Goal: Transaction & Acquisition: Purchase product/service

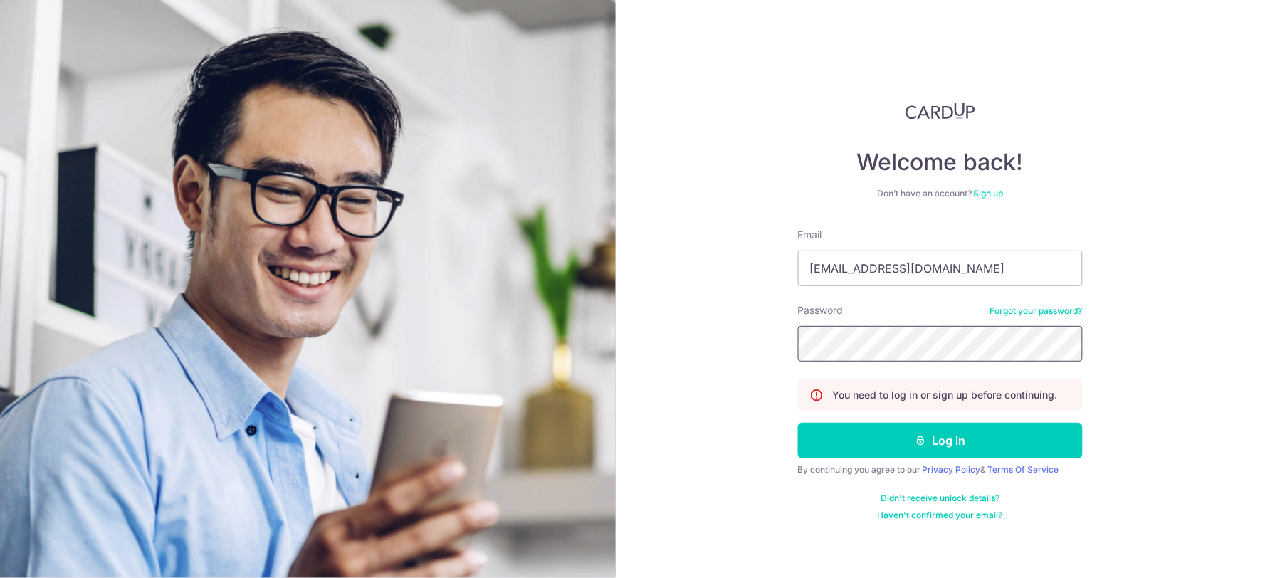
click at [798, 423] on button "Log in" at bounding box center [940, 441] width 285 height 36
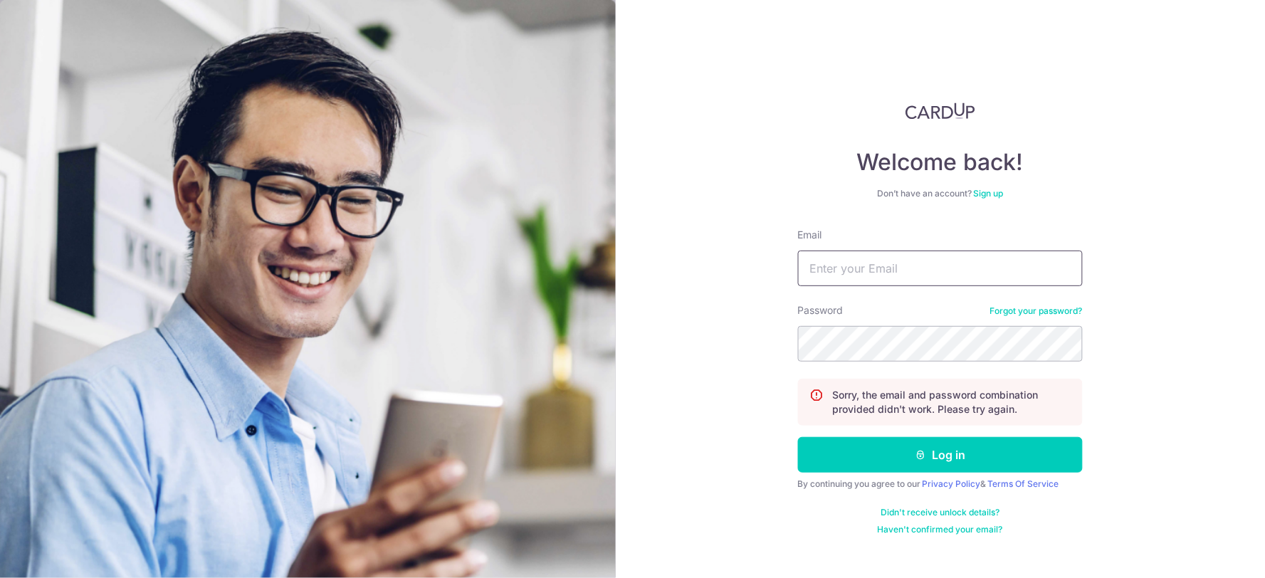
type input "[EMAIL_ADDRESS][DOMAIN_NAME]"
click at [798, 437] on button "Log in" at bounding box center [940, 455] width 285 height 36
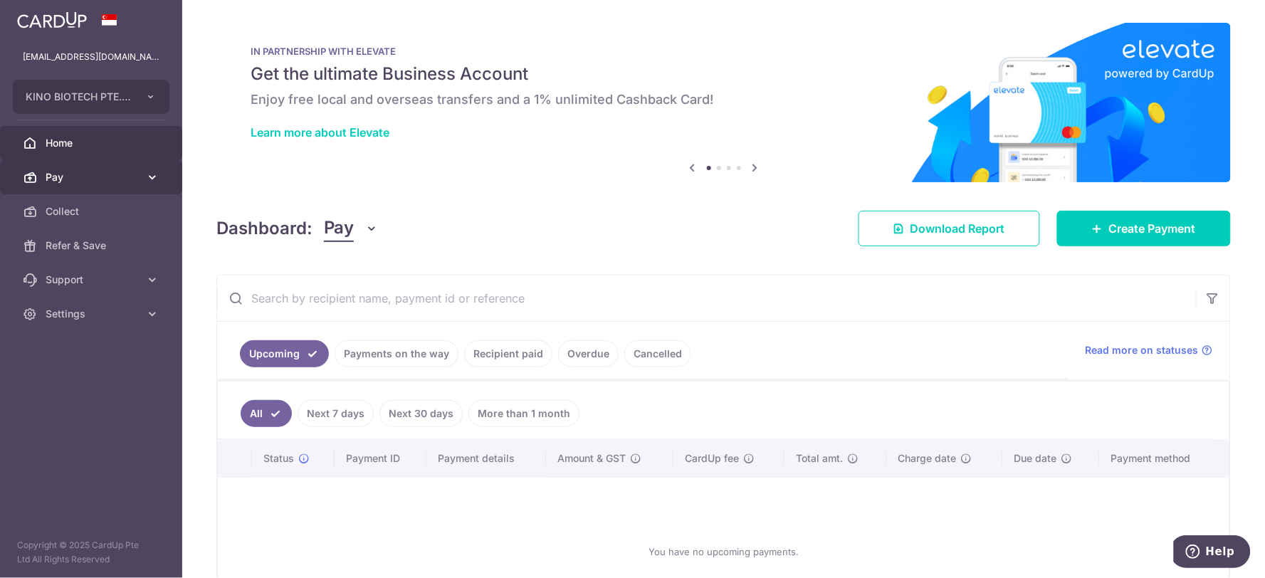
click at [89, 178] on span "Pay" at bounding box center [93, 177] width 94 height 14
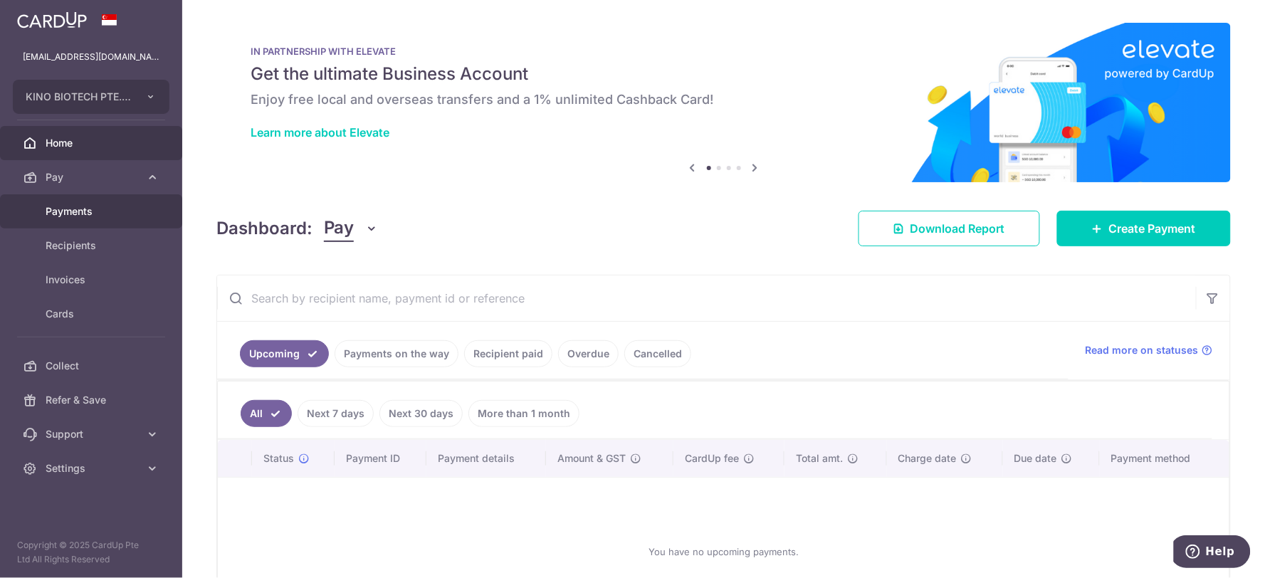
click at [82, 211] on span "Payments" at bounding box center [93, 211] width 94 height 14
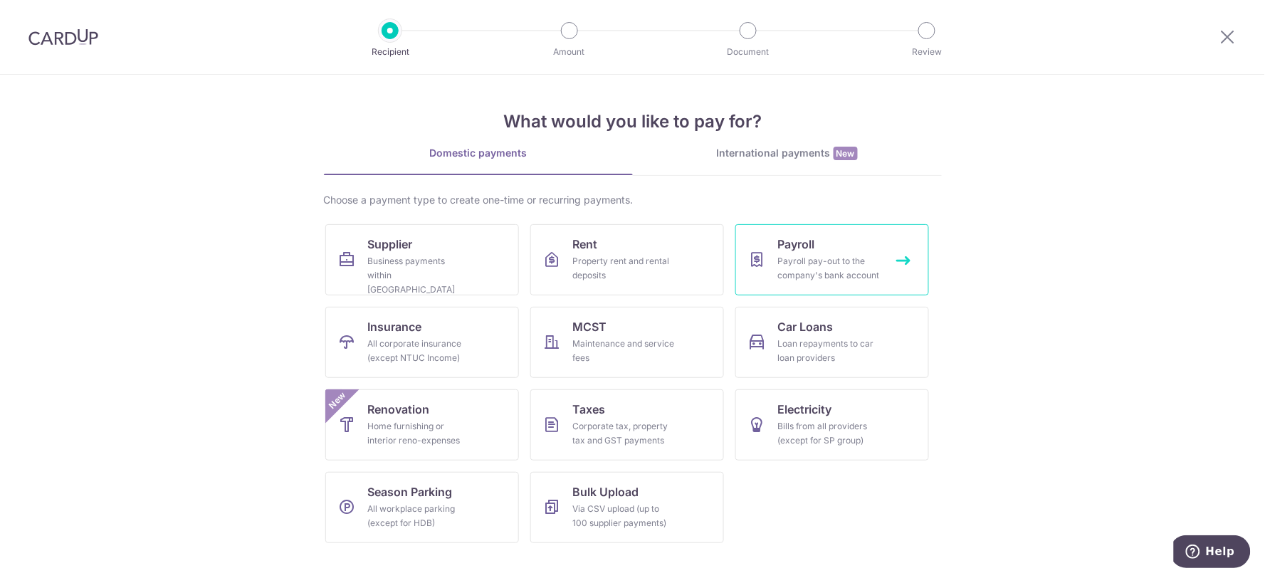
click at [779, 255] on div "Payroll pay-out to the company's bank account" at bounding box center [829, 268] width 102 height 28
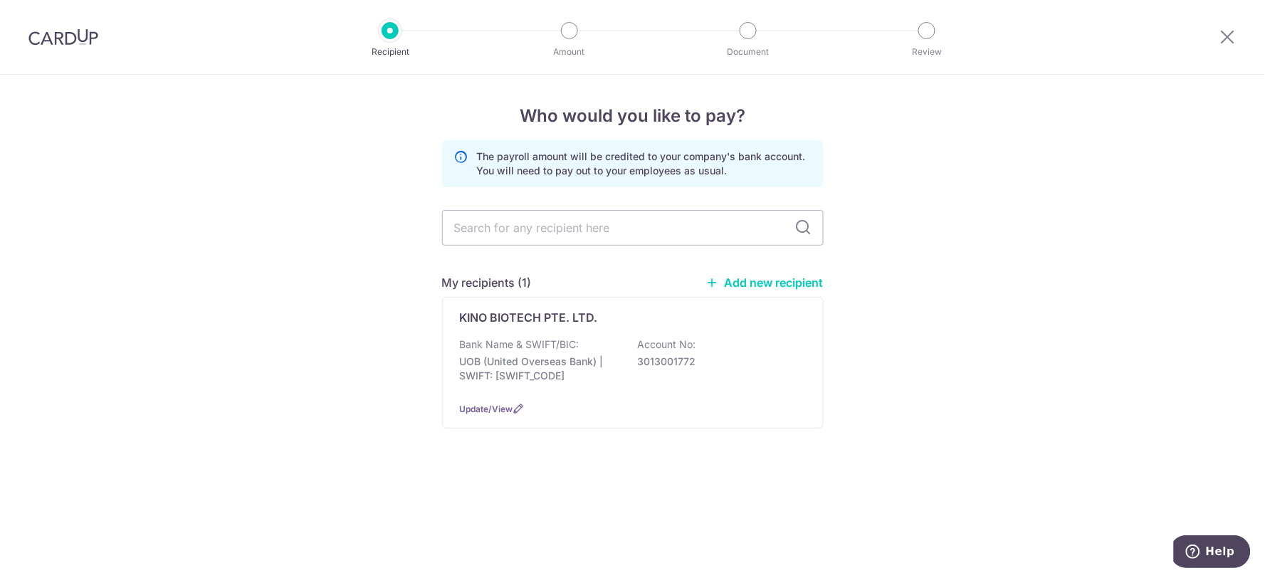
click at [566, 347] on p "Bank Name & SWIFT/BIC:" at bounding box center [520, 344] width 120 height 14
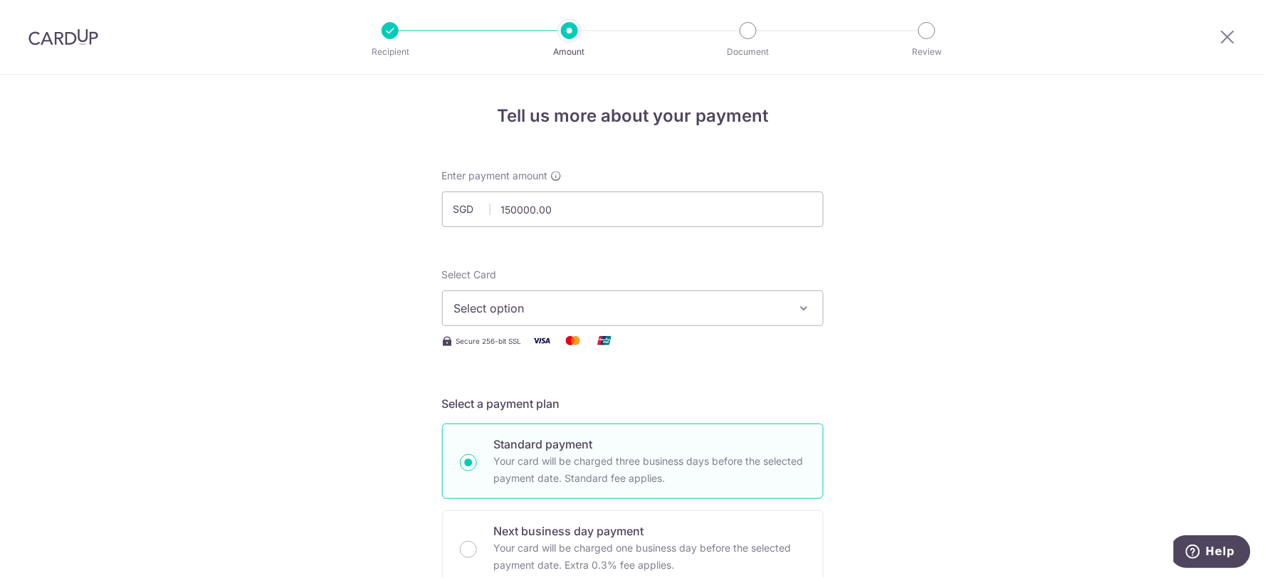
type input "150,000.00"
click at [546, 317] on button "Select option" at bounding box center [633, 308] width 382 height 36
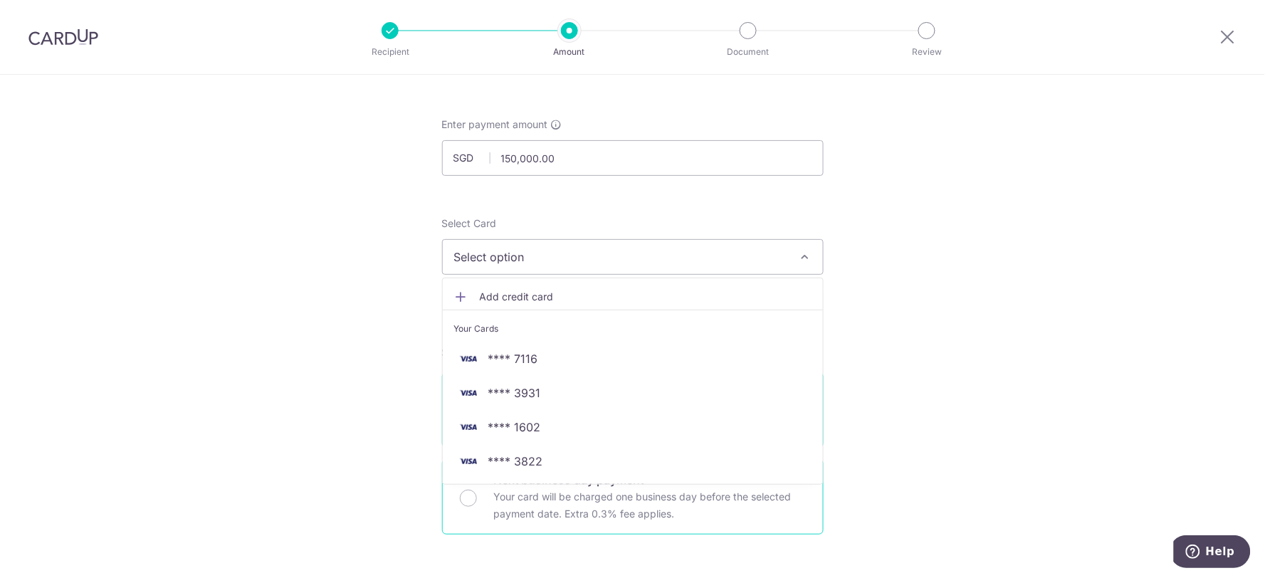
scroll to position [79, 0]
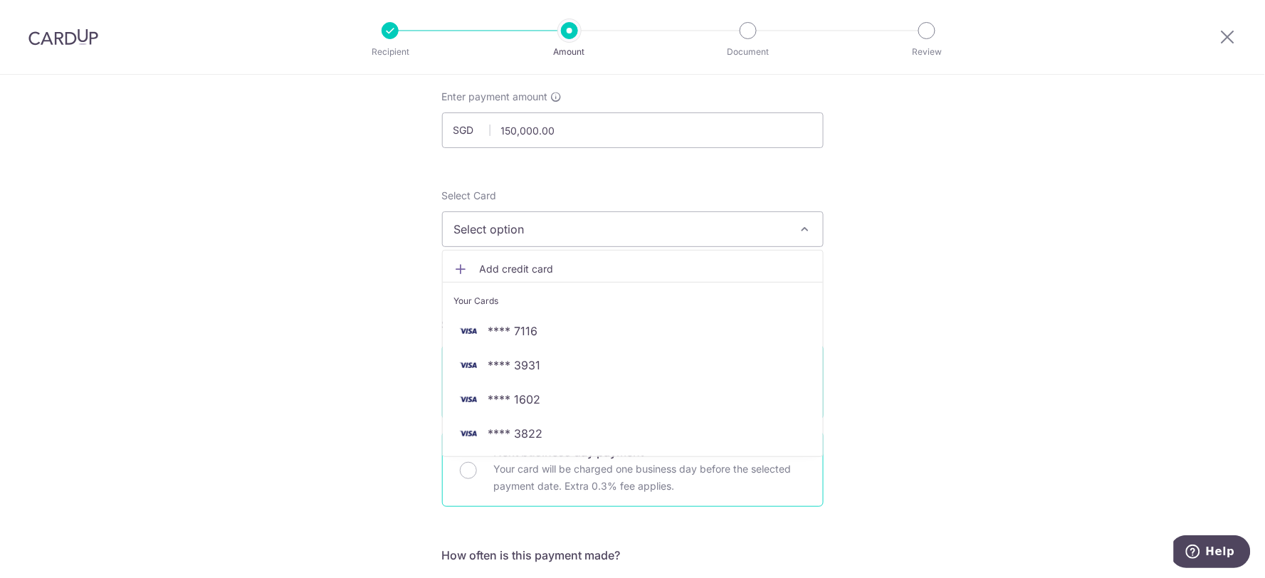
click at [557, 499] on div "Next business day payment Your card will be charged one business day before the…" at bounding box center [633, 468] width 382 height 75
radio input "false"
radio input "true"
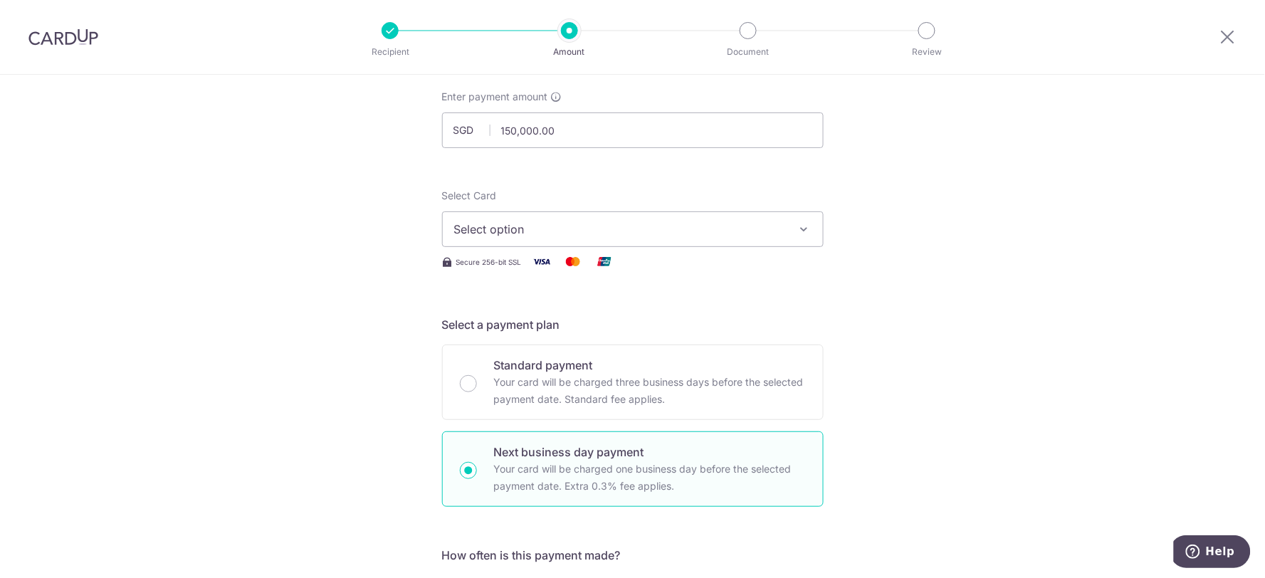
click at [594, 202] on div "Select Card Select option Add credit card Your Cards **** 7116 **** 3931 **** 1…" at bounding box center [633, 218] width 382 height 58
click at [599, 236] on span "Select option" at bounding box center [620, 229] width 332 height 17
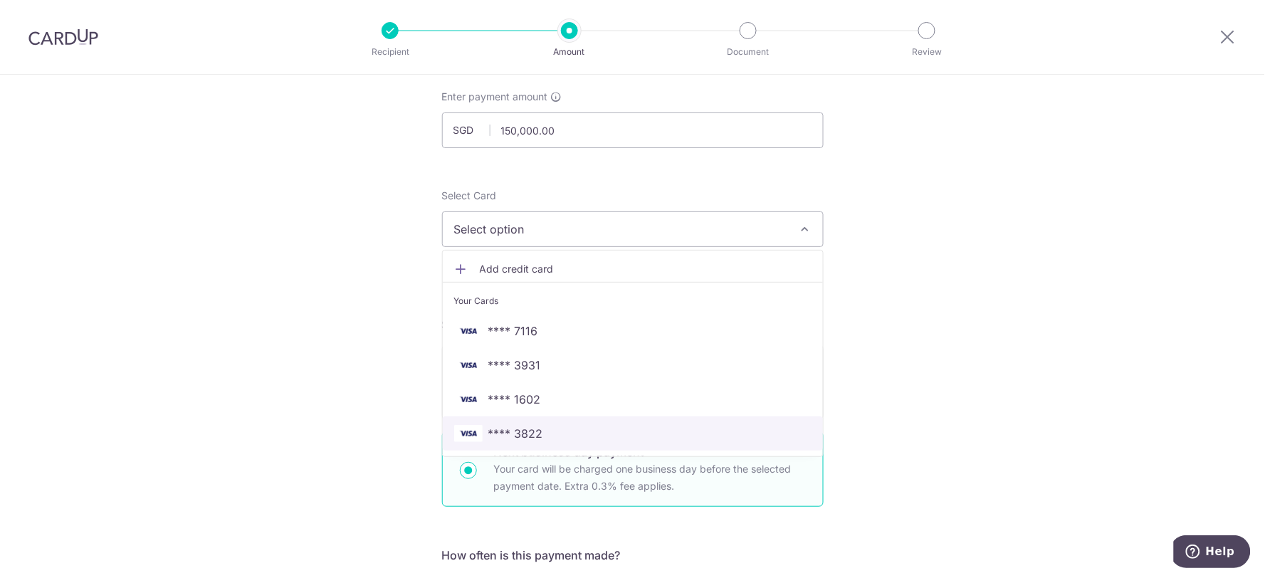
click at [563, 438] on span "**** 3822" at bounding box center [632, 433] width 357 height 17
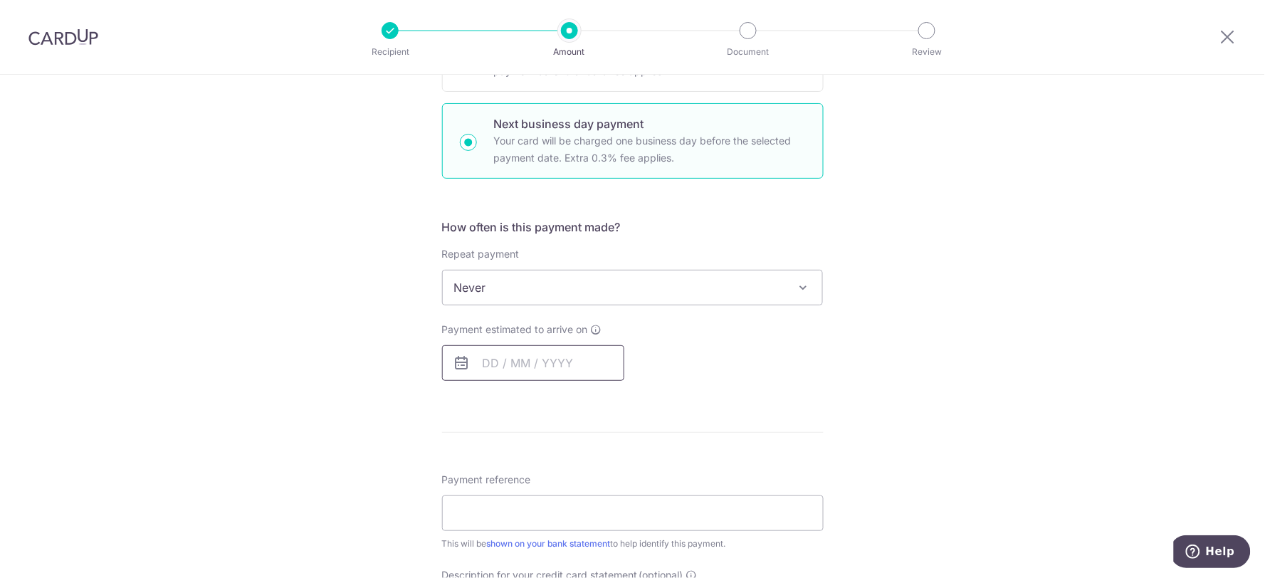
scroll to position [474, 0]
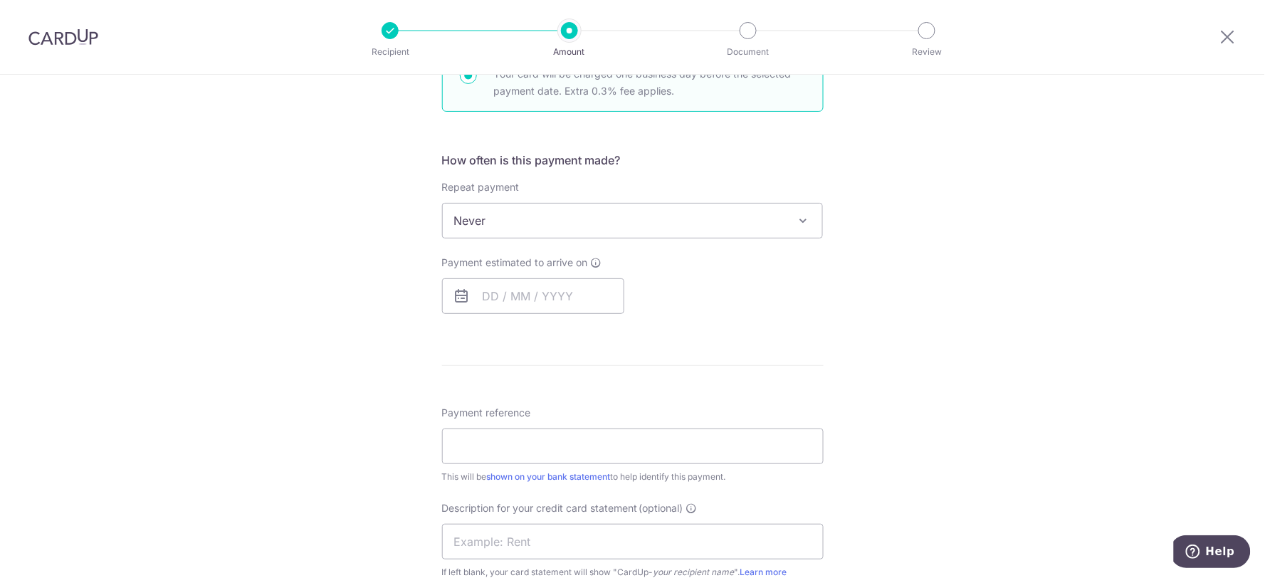
click at [630, 204] on span "Never" at bounding box center [633, 221] width 380 height 34
click at [941, 214] on div "Tell us more about your payment Enter payment amount SGD 150,000.00 150000.00 S…" at bounding box center [632, 310] width 1265 height 1418
click at [522, 300] on input "text" at bounding box center [533, 296] width 182 height 36
click at [612, 463] on link "15" at bounding box center [613, 454] width 23 height 23
type input "15/08/2025"
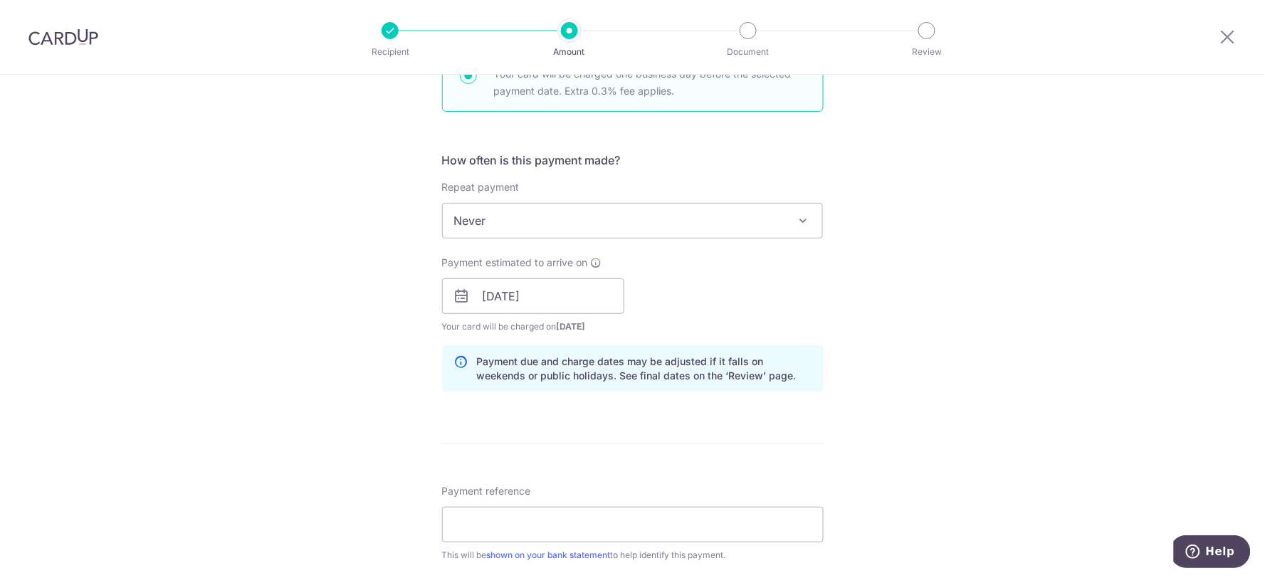
drag, startPoint x: 862, startPoint y: 326, endPoint x: 861, endPoint y: 333, distance: 7.2
click at [862, 326] on div "Tell us more about your payment Enter payment amount SGD 150,000.00 150000.00 S…" at bounding box center [632, 349] width 1265 height 1496
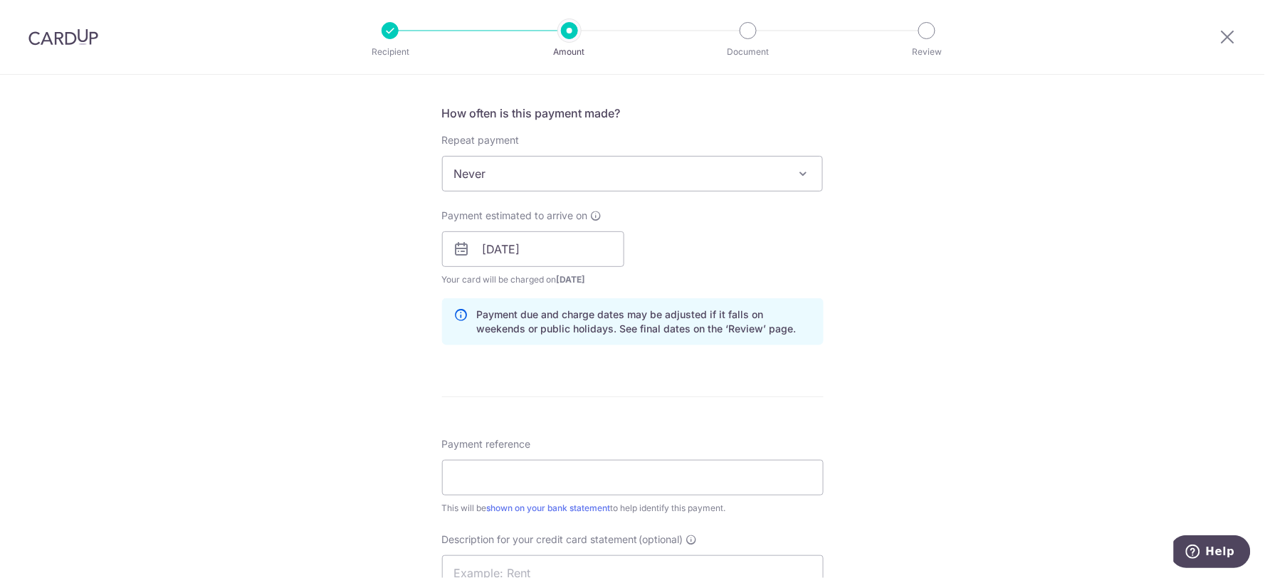
scroll to position [712, 0]
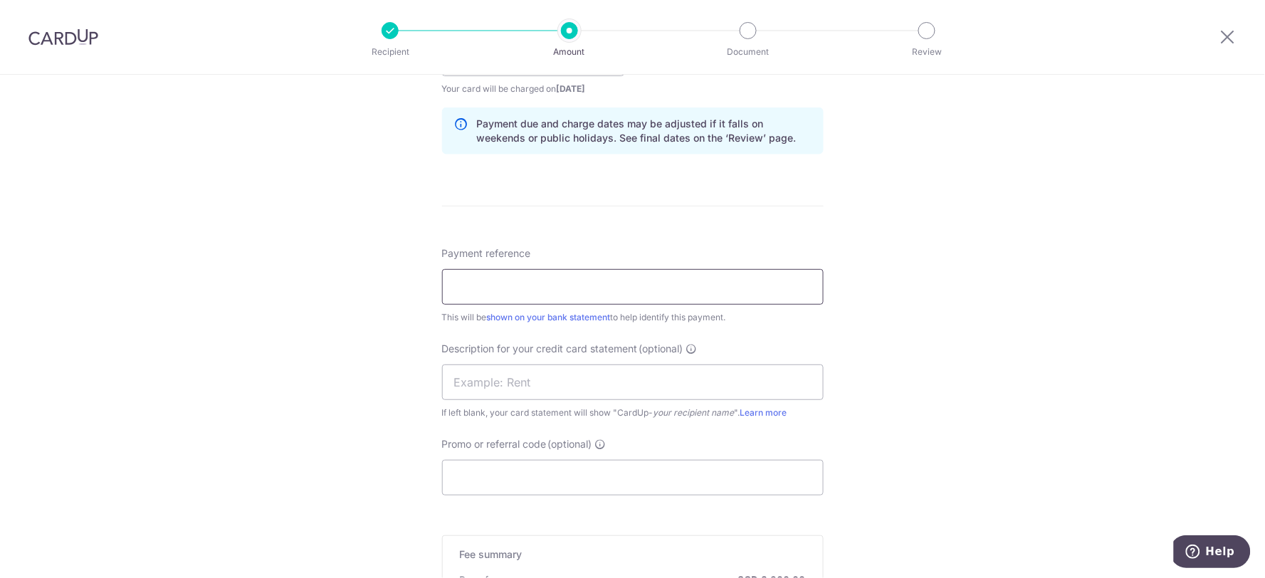
click at [582, 297] on input "Payment reference" at bounding box center [633, 287] width 382 height 36
type input "PAYROLL AUG"
click at [527, 404] on div "Description for your credit card statement (optional) If left blank, your card …" at bounding box center [633, 381] width 382 height 78
click at [530, 385] on input "text" at bounding box center [633, 382] width 382 height 36
drag, startPoint x: 567, startPoint y: 382, endPoint x: 169, endPoint y: 288, distance: 408.7
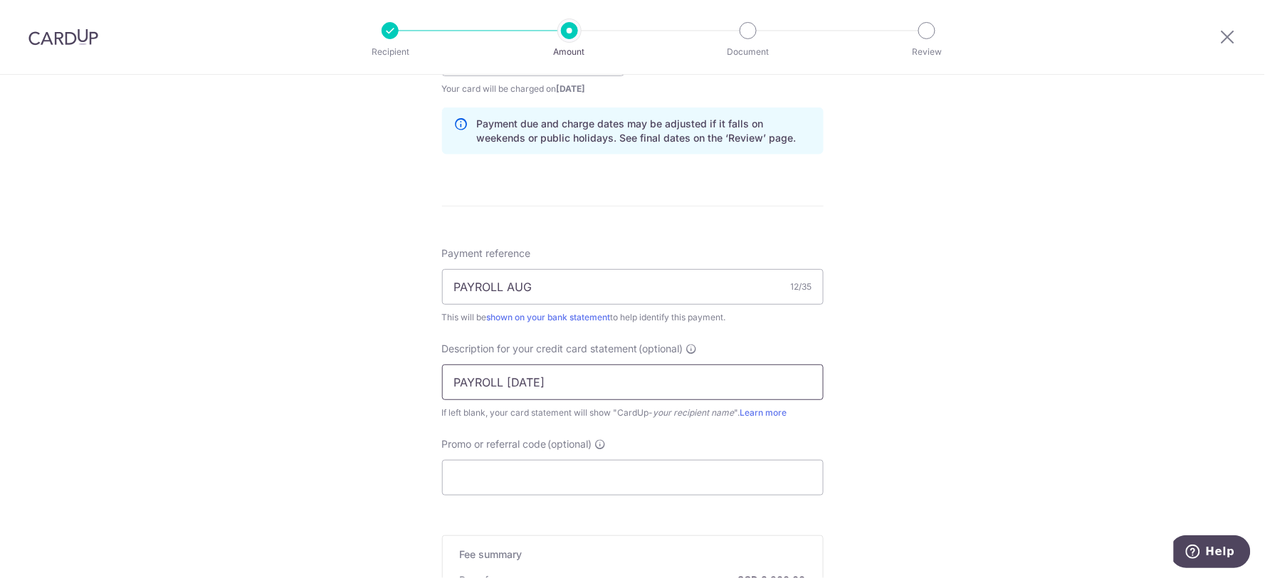
click at [169, 288] on div "Tell us more about your payment Enter payment amount SGD 150,000.00 150000.00 S…" at bounding box center [632, 111] width 1265 height 1496
type input "PAYROLL [DATE]"
drag, startPoint x: 569, startPoint y: 287, endPoint x: 239, endPoint y: 278, distance: 330.4
click at [239, 278] on div "Tell us more about your payment Enter payment amount SGD 150,000.00 150000.00 S…" at bounding box center [632, 111] width 1265 height 1496
paste input "25"
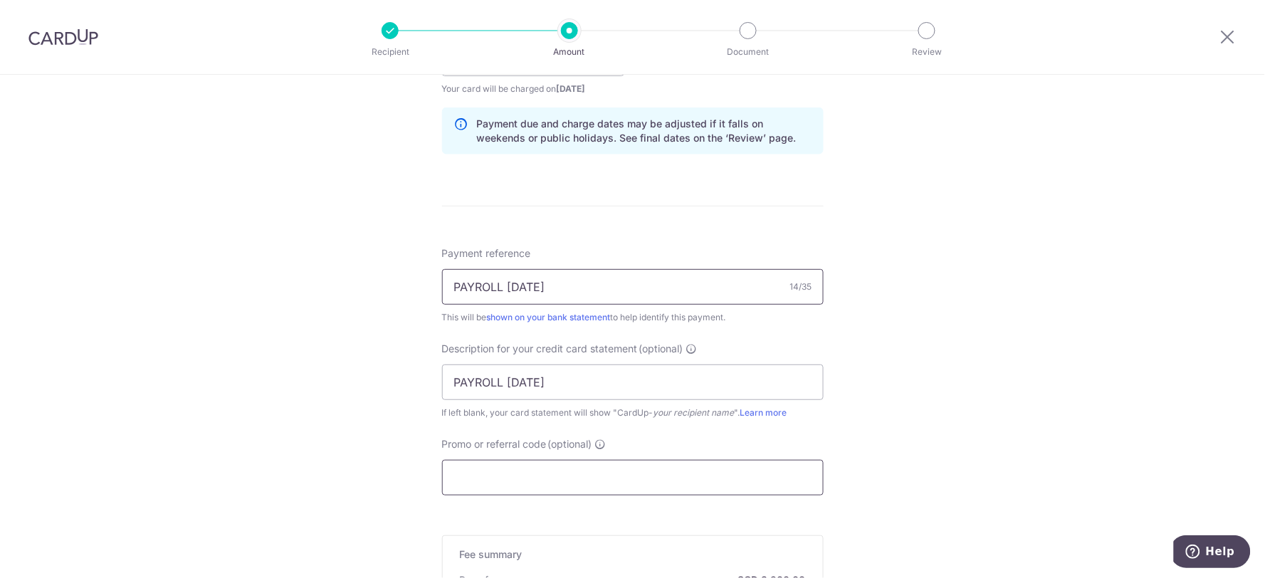
type input "PAYROLL [DATE]"
click at [596, 482] on input "Promo or referral code (optional)" at bounding box center [633, 478] width 382 height 36
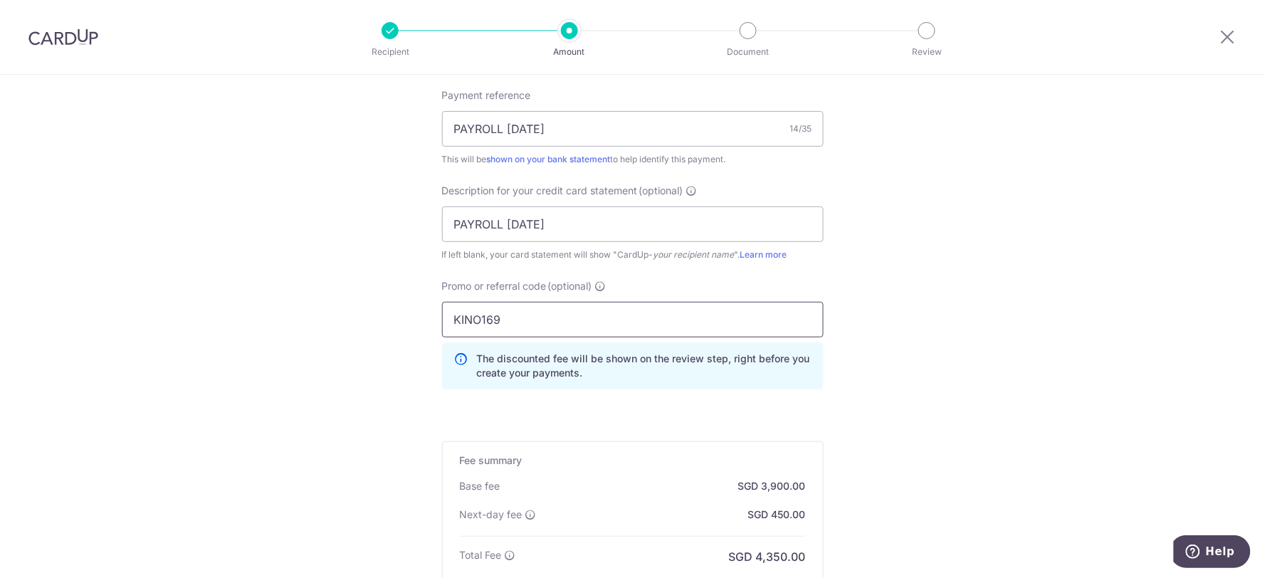
scroll to position [949, 0]
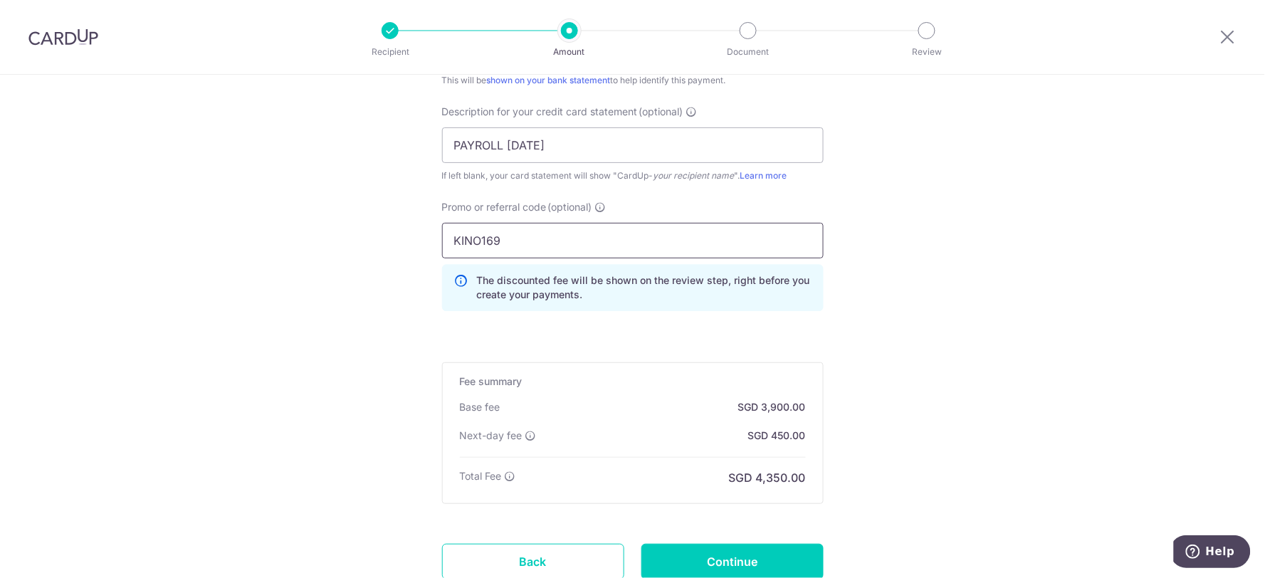
click at [527, 246] on input "KINO169" at bounding box center [633, 241] width 382 height 36
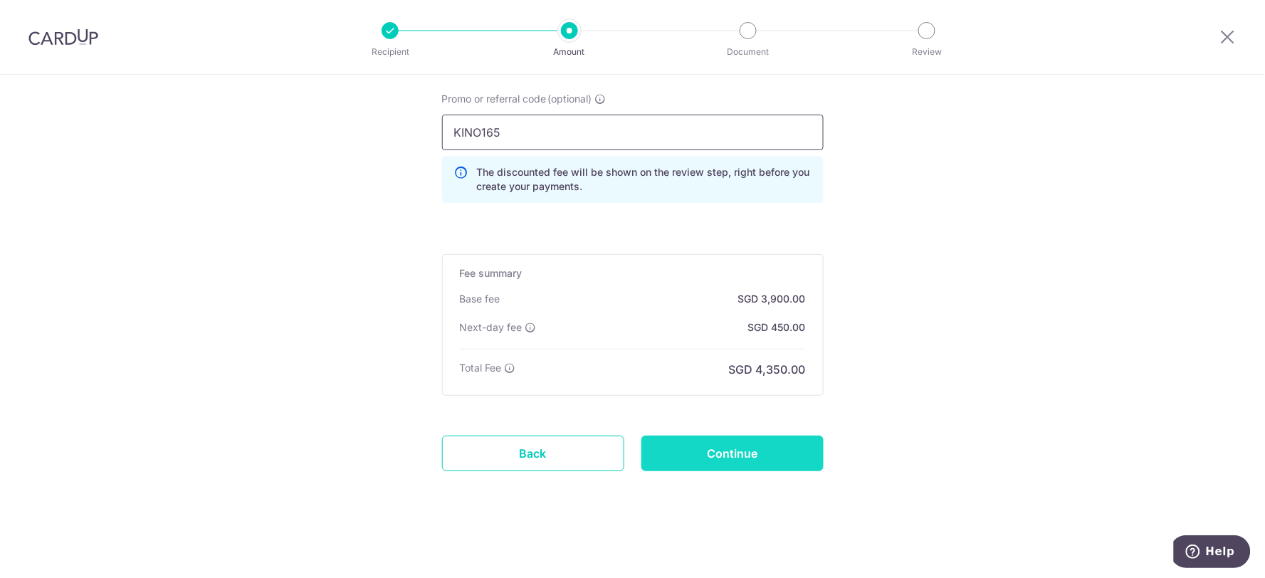
type input "KINO165"
click at [705, 448] on input "Continue" at bounding box center [732, 454] width 182 height 36
type input "Create Schedule"
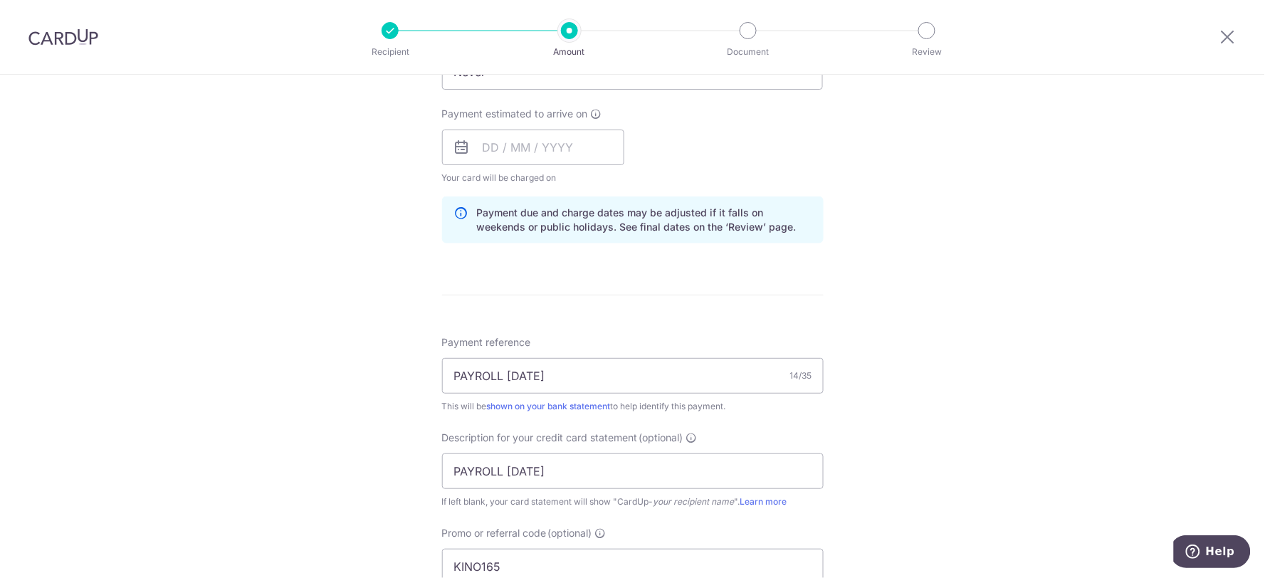
scroll to position [553, 0]
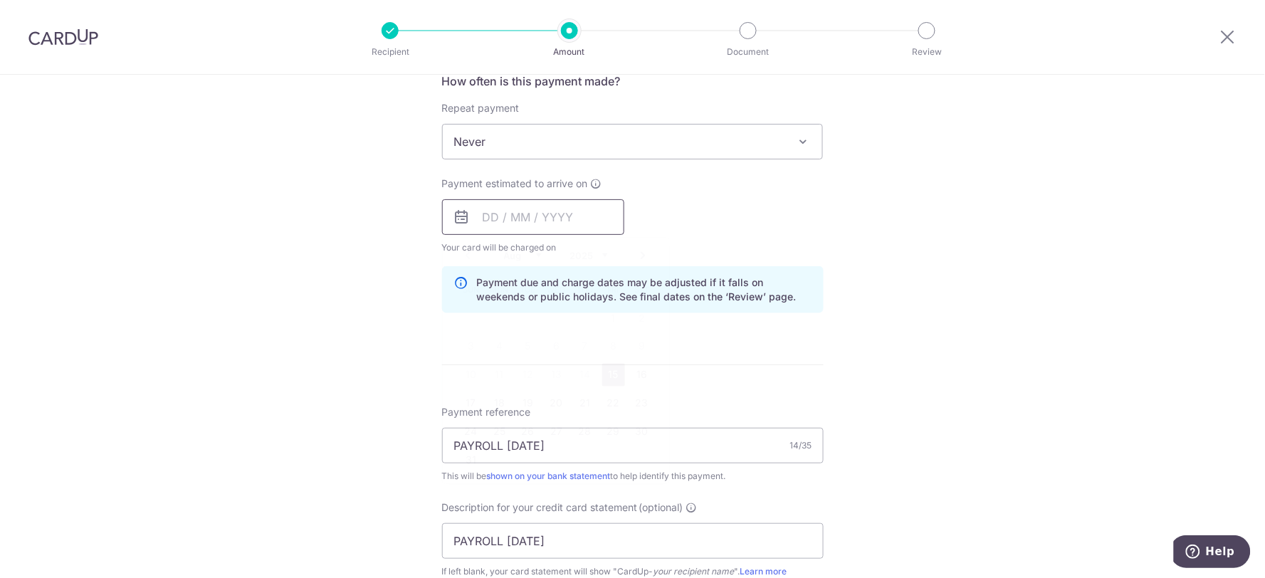
click at [552, 231] on input "text" at bounding box center [533, 217] width 182 height 36
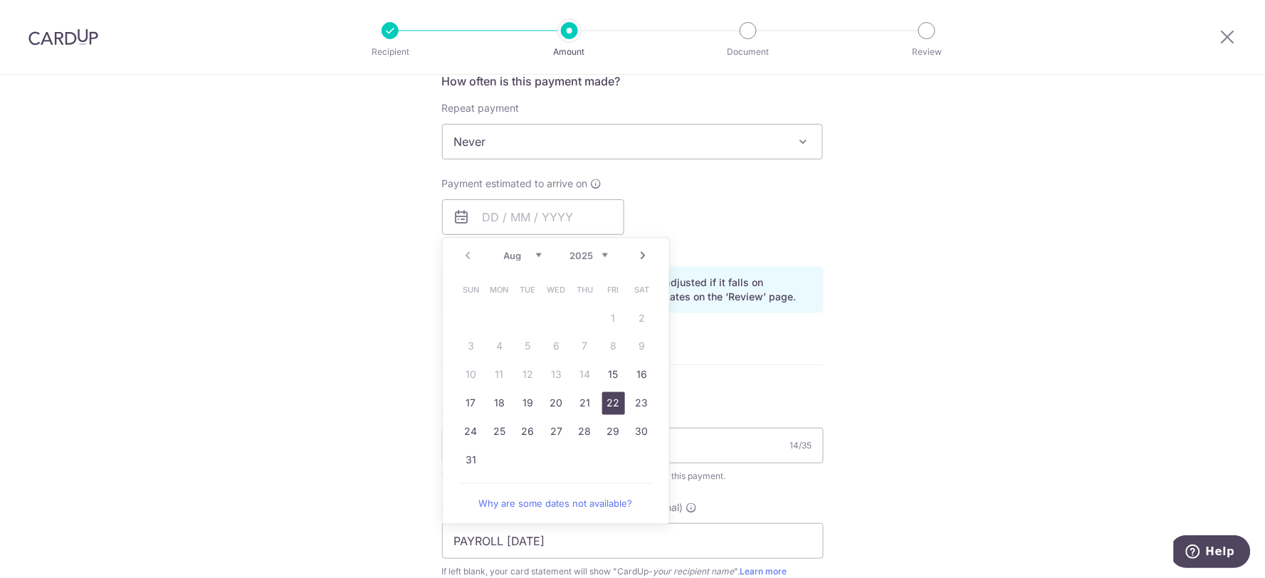
click at [608, 374] on link "15" at bounding box center [613, 375] width 23 height 23
type input "[DATE]"
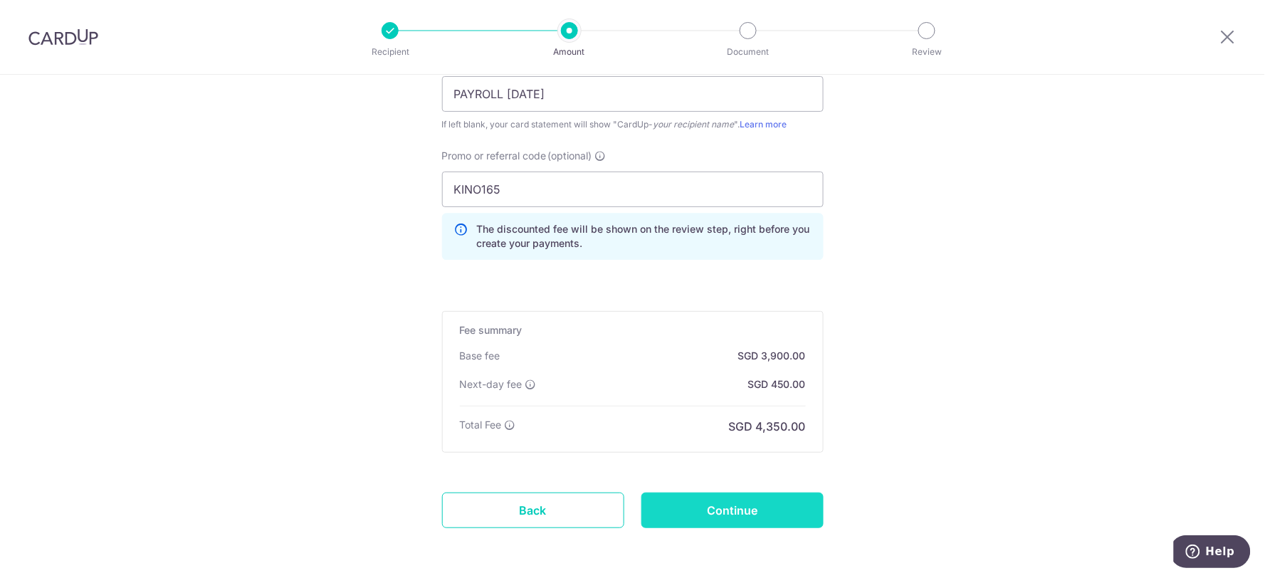
scroll to position [1028, 0]
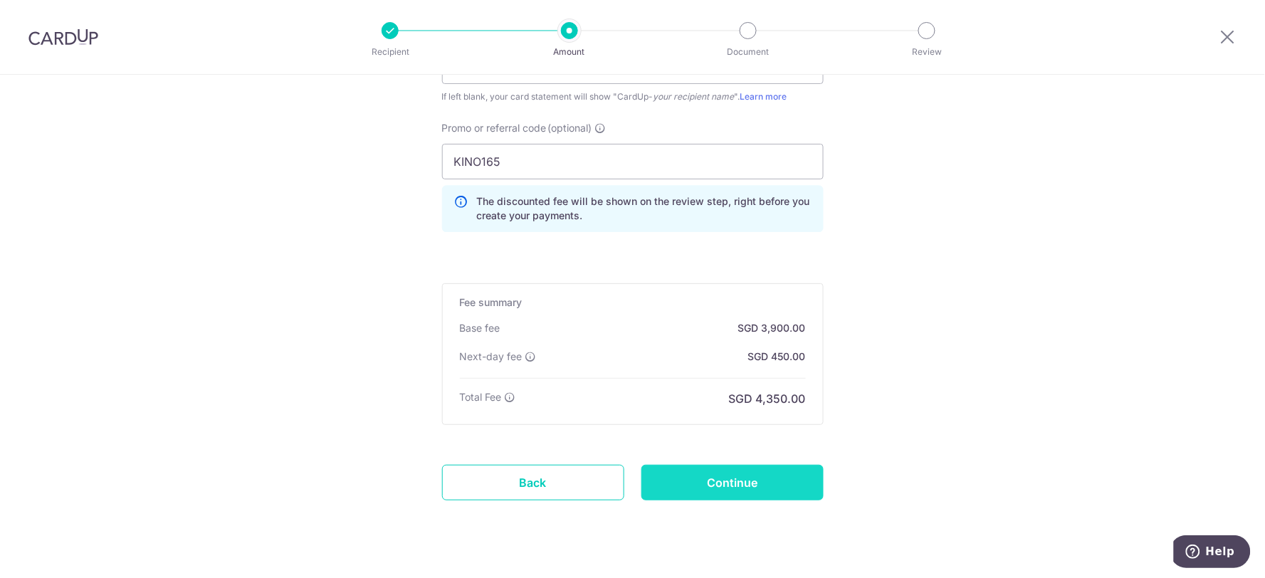
click at [774, 482] on input "Continue" at bounding box center [732, 483] width 182 height 36
type input "Update Schedule"
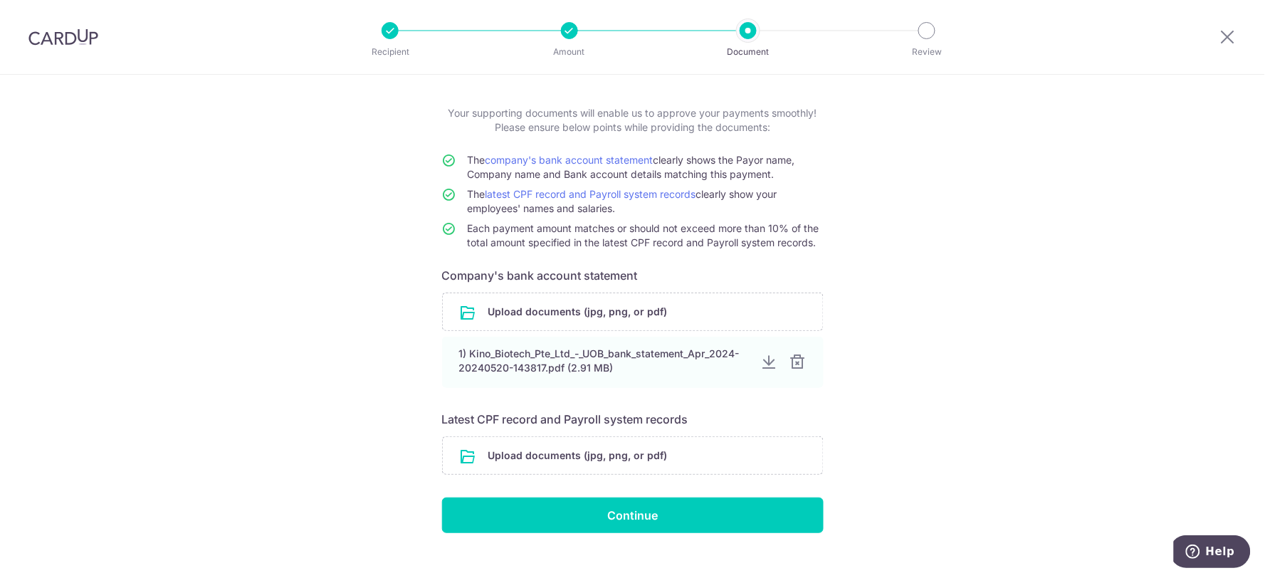
scroll to position [79, 0]
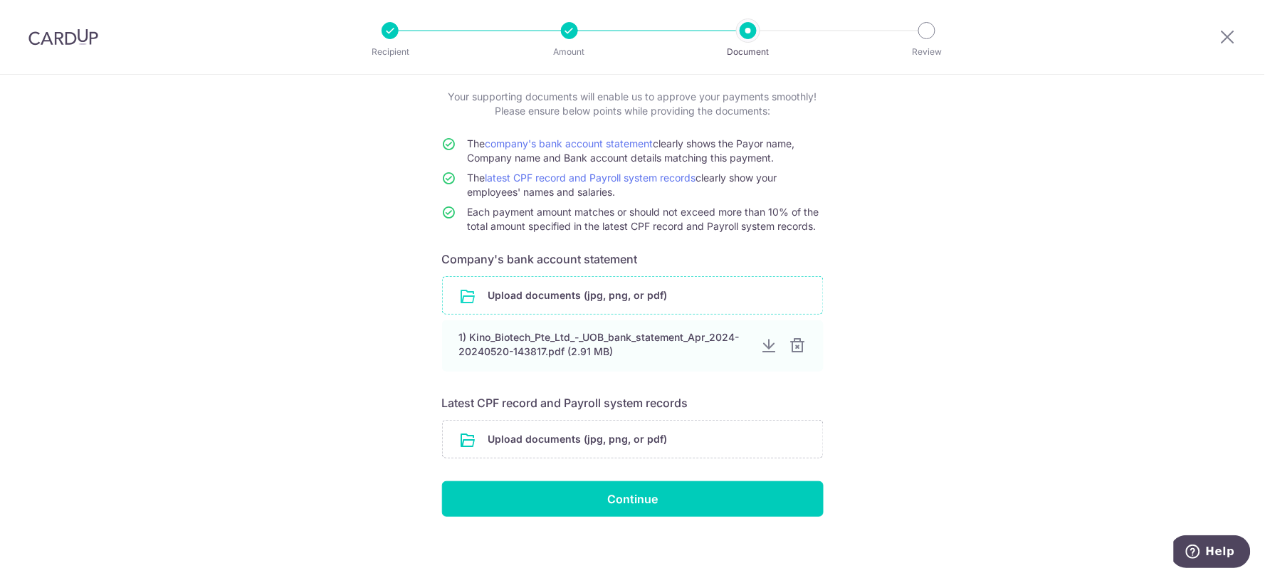
click at [666, 298] on input "file" at bounding box center [633, 295] width 380 height 37
click at [665, 444] on input "file" at bounding box center [633, 439] width 380 height 37
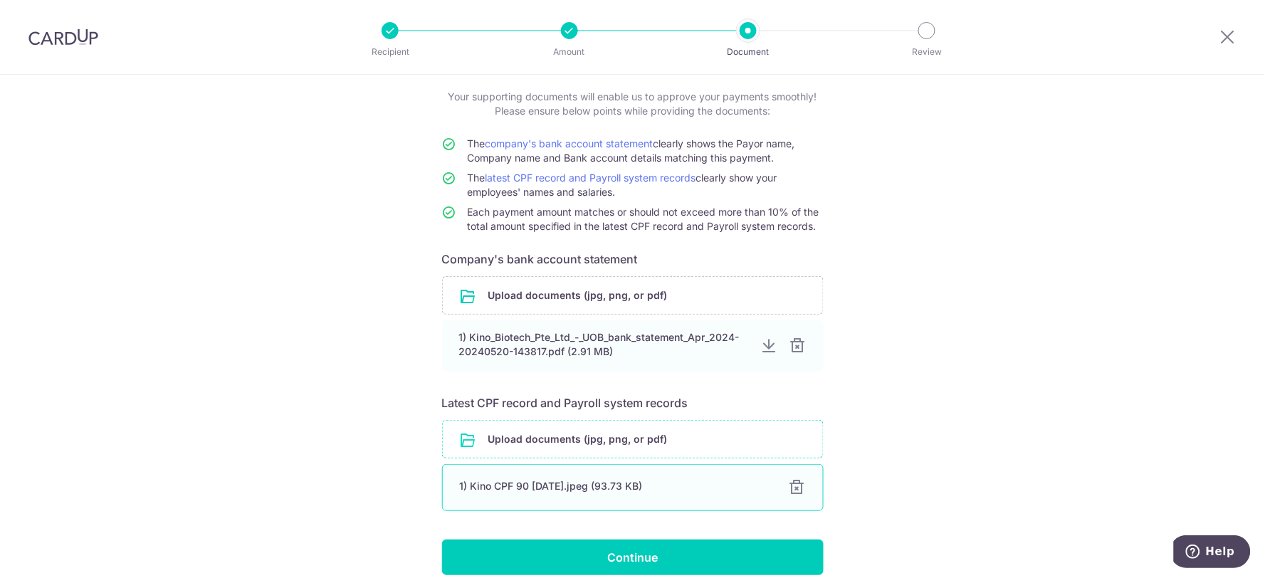
click at [623, 488] on div "1) Kino CPF 90 Jun 25.jpeg (93.73 KB)" at bounding box center [616, 486] width 312 height 14
click at [566, 432] on input "file" at bounding box center [633, 439] width 380 height 37
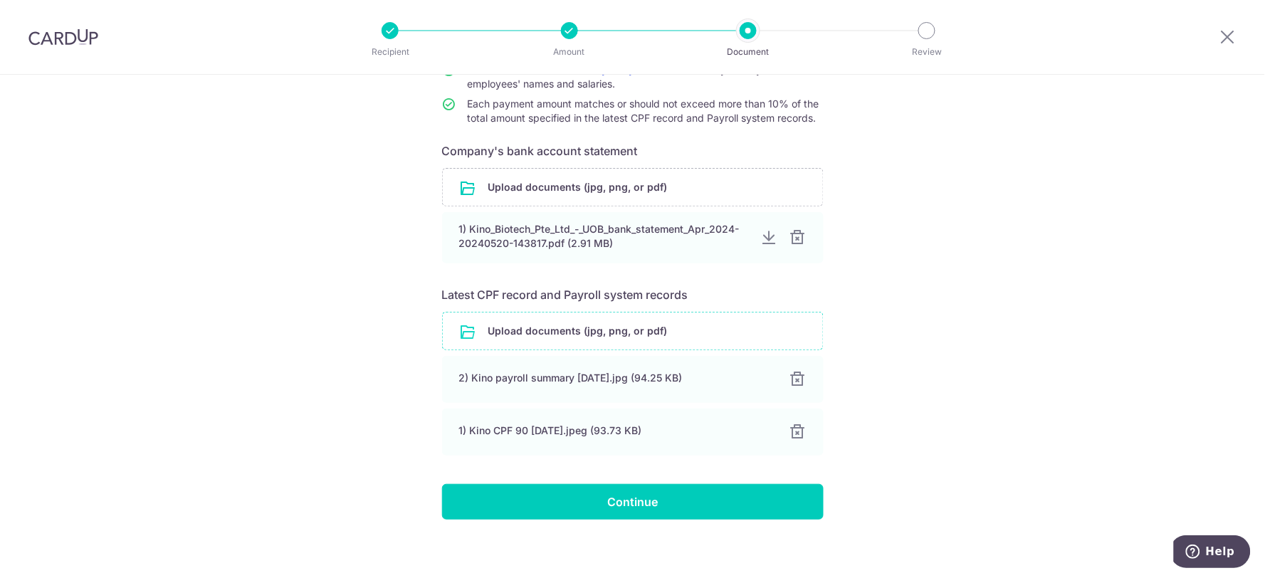
scroll to position [195, 0]
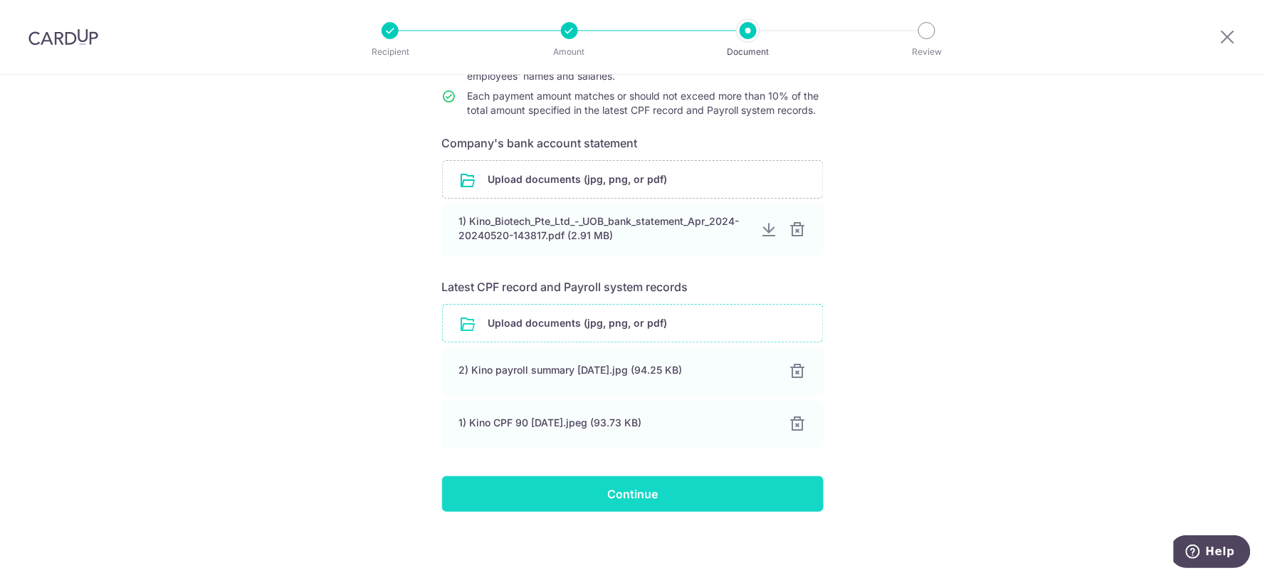
click at [722, 481] on input "Continue" at bounding box center [633, 494] width 382 height 36
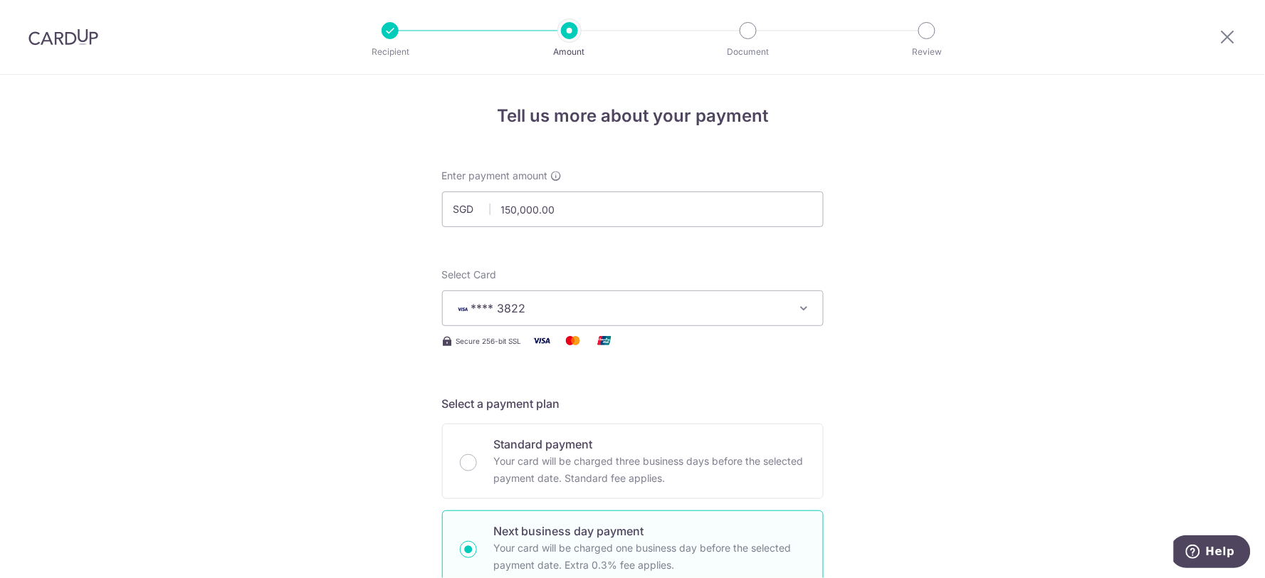
scroll to position [316, 0]
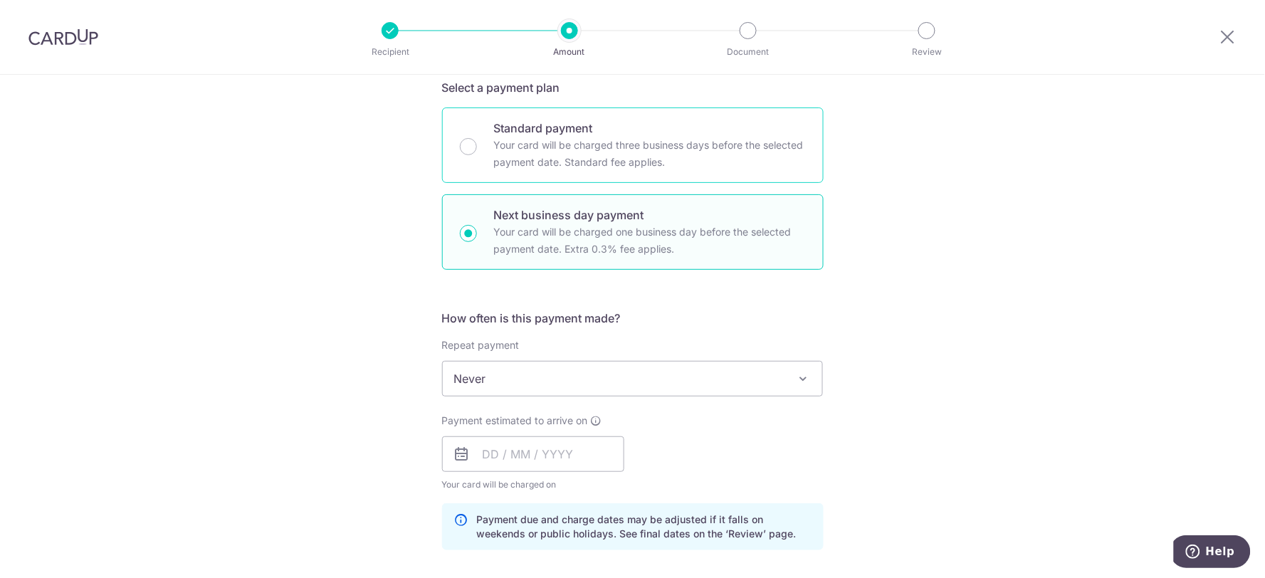
click at [596, 148] on p "Your card will be charged three business days before the selected payment date.…" at bounding box center [650, 154] width 312 height 34
click at [477, 148] on input "Standard payment Your card will be charged three business days before the selec…" at bounding box center [468, 146] width 17 height 17
radio input "true"
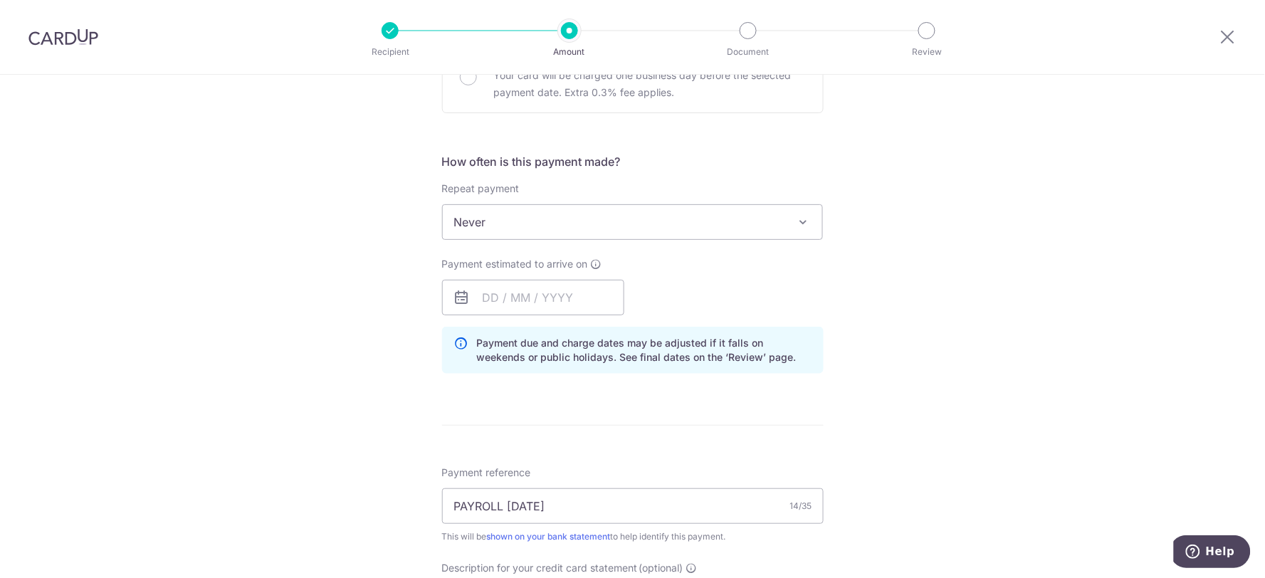
scroll to position [474, 0]
click at [566, 300] on input "text" at bounding box center [533, 296] width 182 height 36
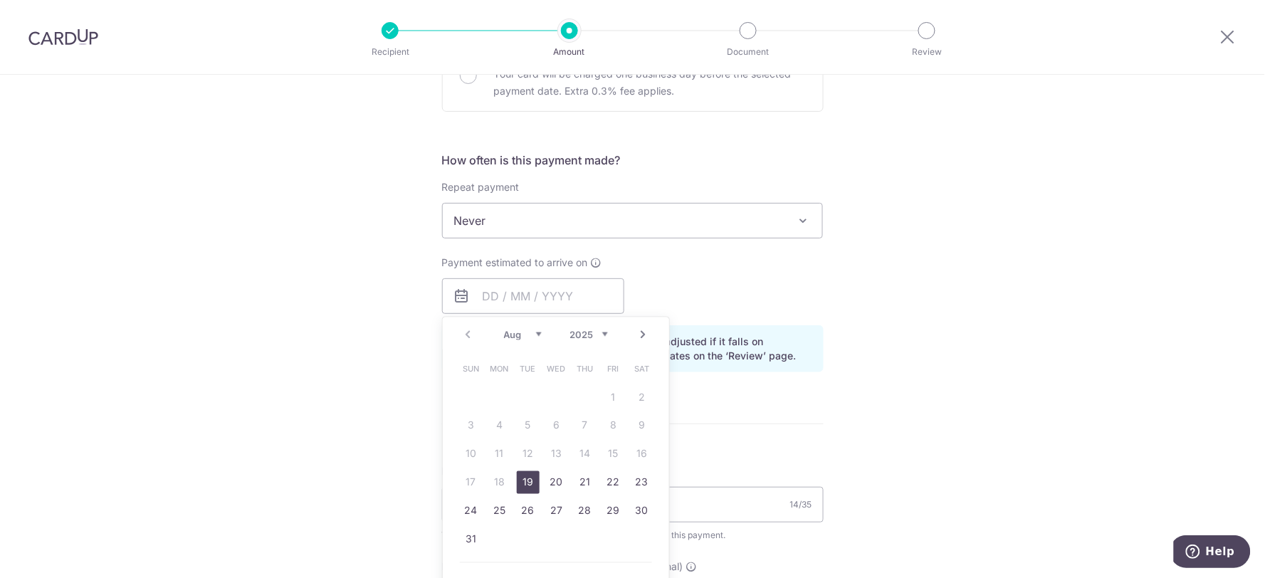
click at [530, 485] on link "19" at bounding box center [528, 482] width 23 height 23
type input "[DATE]"
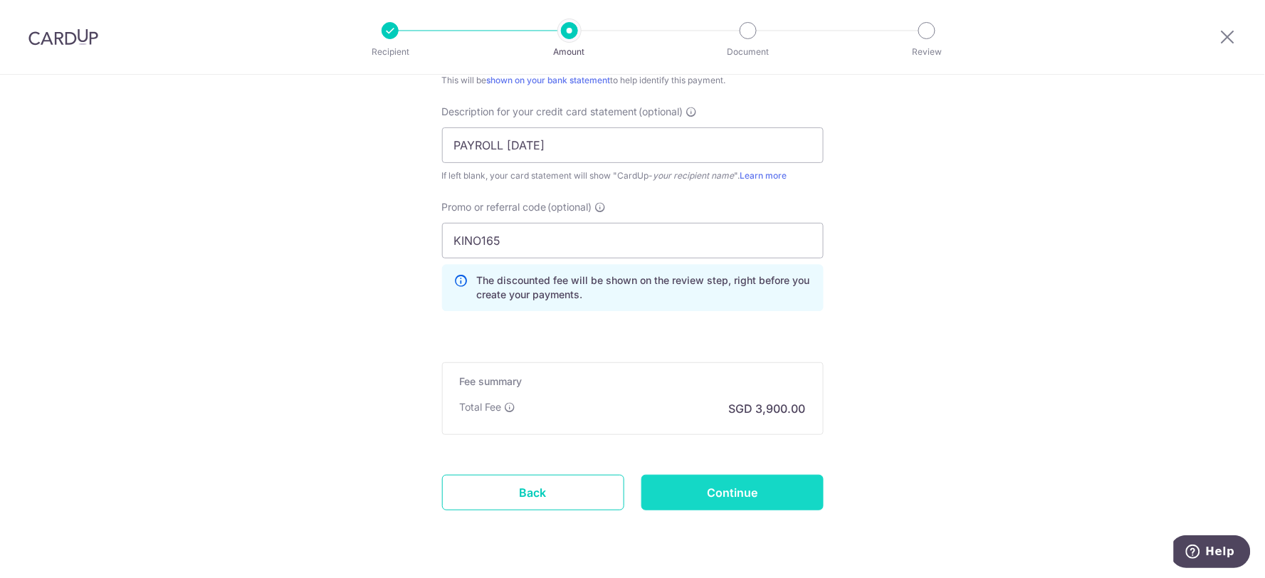
scroll to position [988, 0]
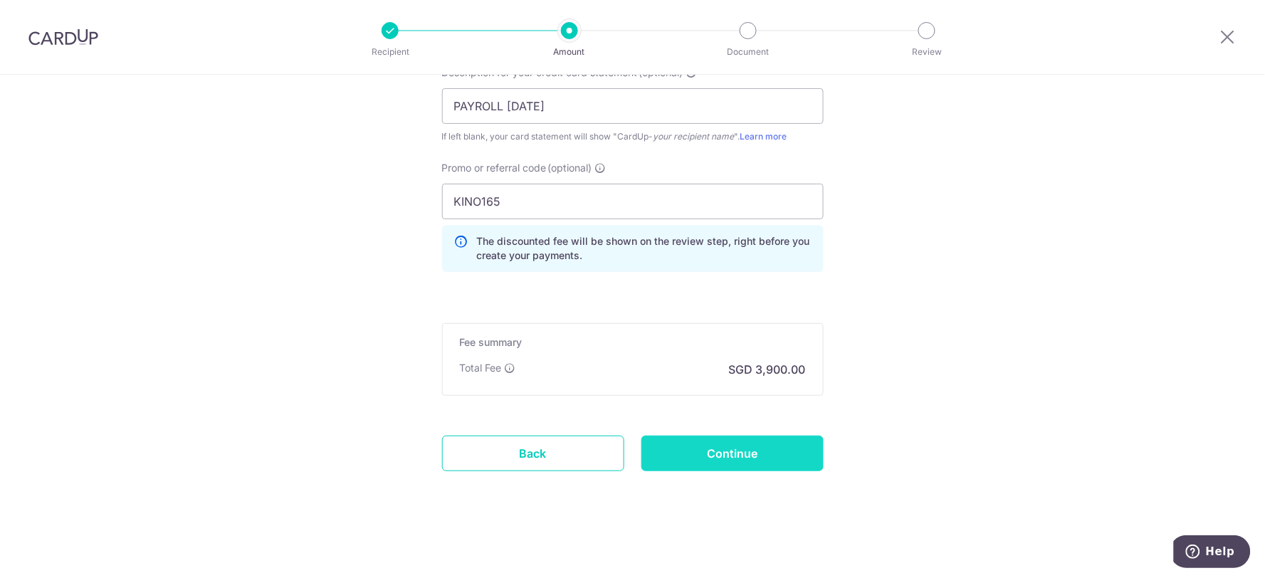
click at [753, 456] on input "Continue" at bounding box center [732, 454] width 182 height 36
type input "Update Schedule"
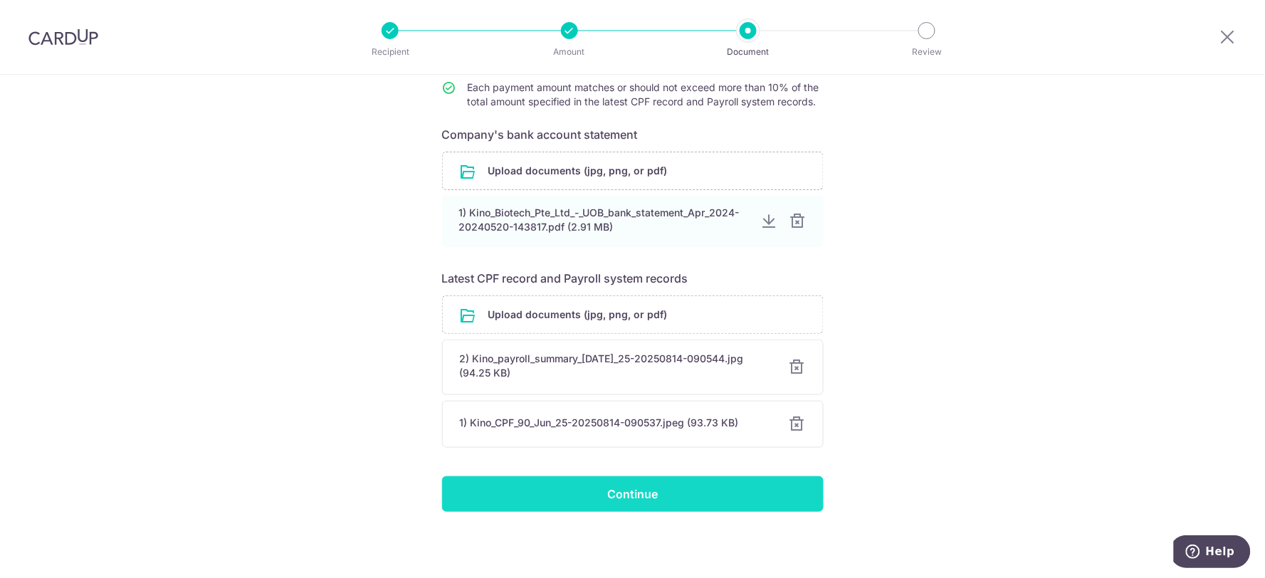
click at [705, 486] on input "Continue" at bounding box center [633, 494] width 382 height 36
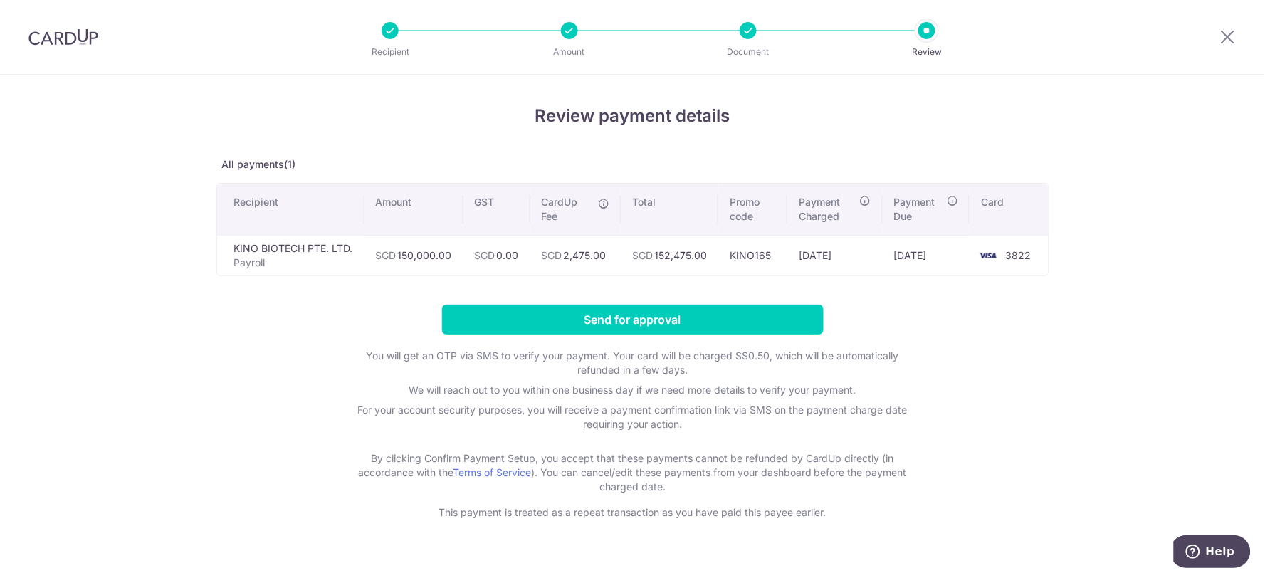
click at [710, 337] on form "Send for approval You will get an OTP via SMS to verify your payment. Your card…" at bounding box center [632, 412] width 833 height 215
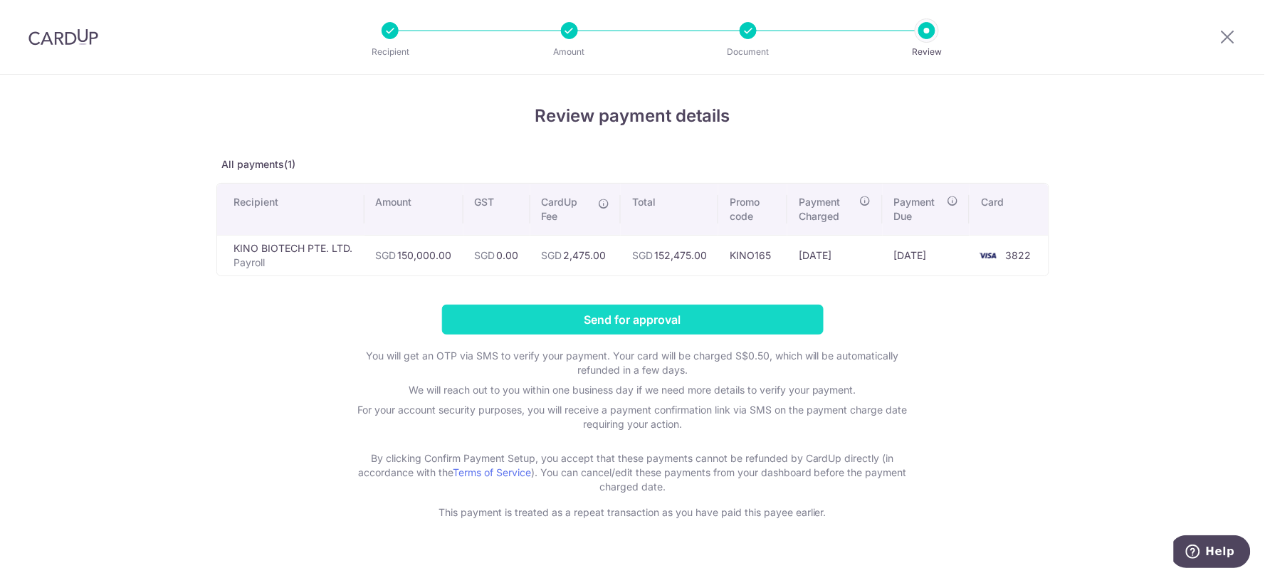
click at [715, 318] on input "Send for approval" at bounding box center [633, 320] width 382 height 30
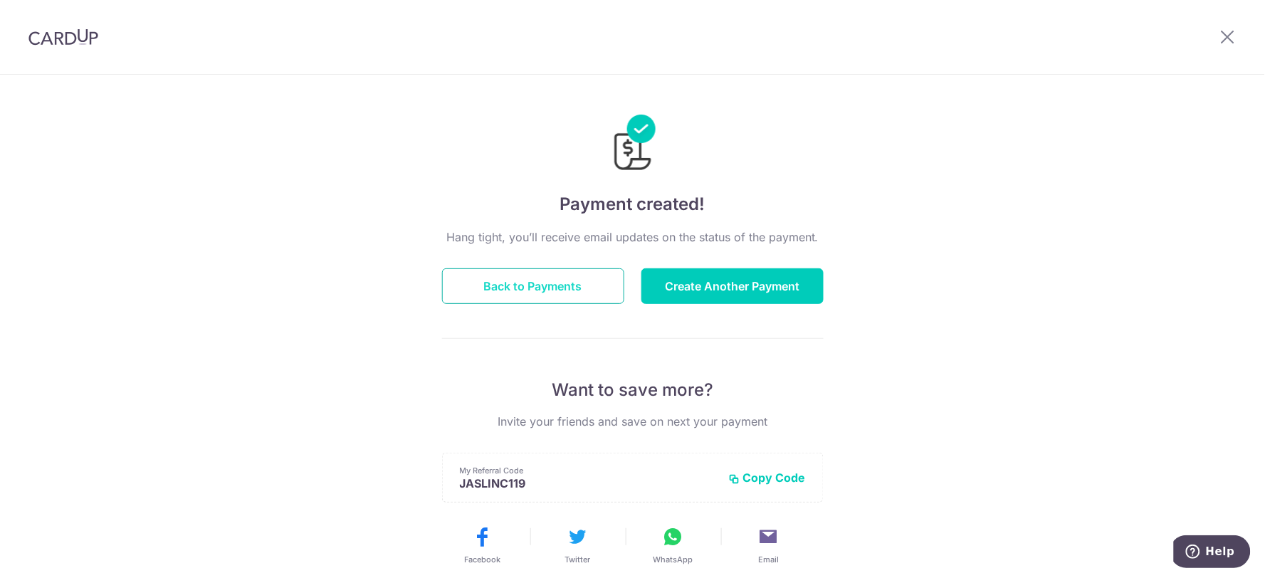
click at [591, 290] on button "Back to Payments" at bounding box center [533, 286] width 182 height 36
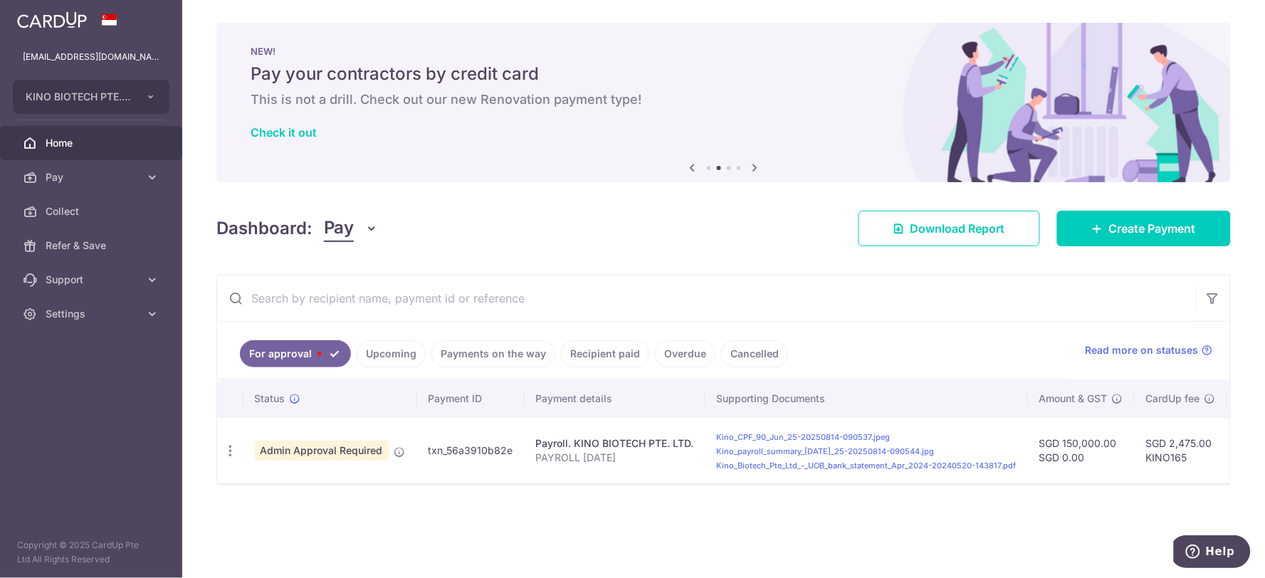
click at [71, 139] on span "Home" at bounding box center [93, 143] width 94 height 14
click at [58, 149] on span "Home" at bounding box center [93, 143] width 94 height 14
click at [58, 147] on span "Home" at bounding box center [93, 143] width 94 height 14
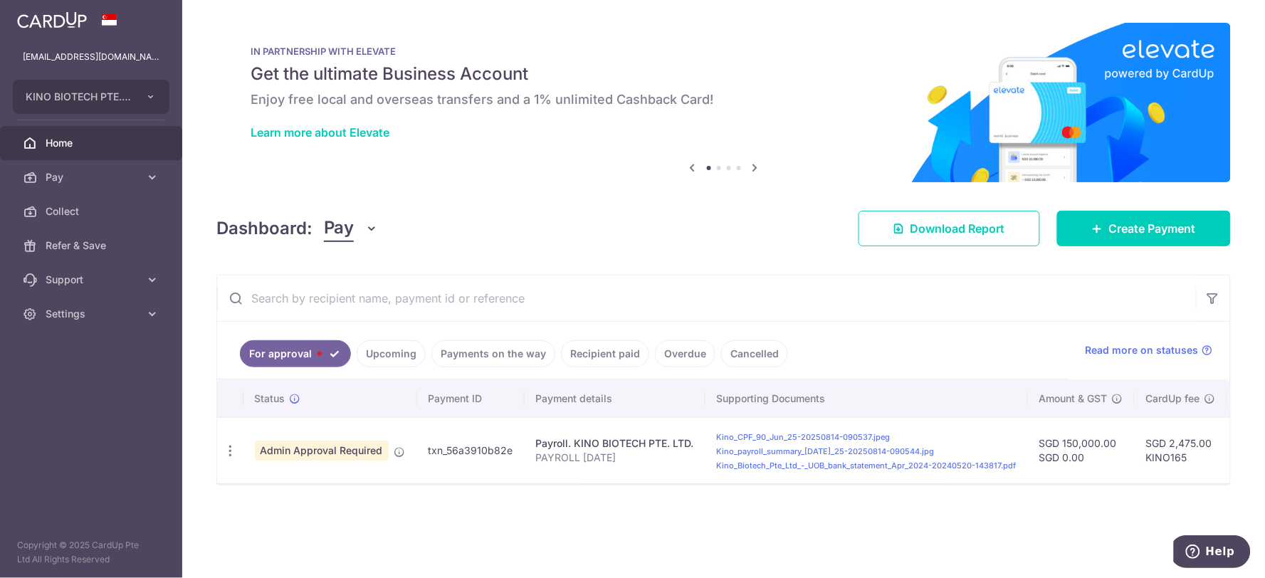
click at [87, 145] on span "Home" at bounding box center [93, 143] width 94 height 14
